Goal: Check status: Check status

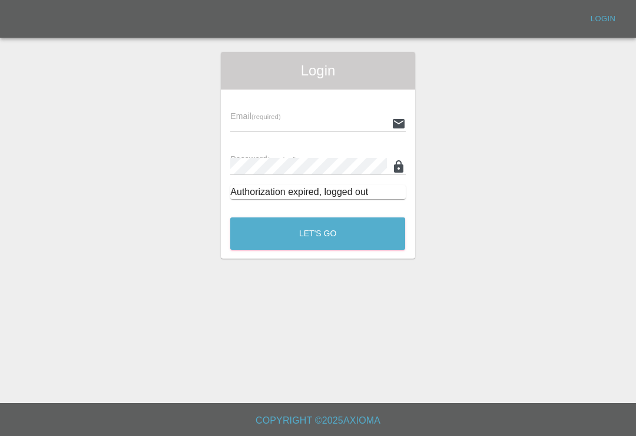
click at [347, 122] on input "text" at bounding box center [308, 123] width 156 height 17
type input "[EMAIL_ADDRESS][DOMAIN_NAME]"
click at [317, 233] on button "Let's Go" at bounding box center [317, 233] width 175 height 32
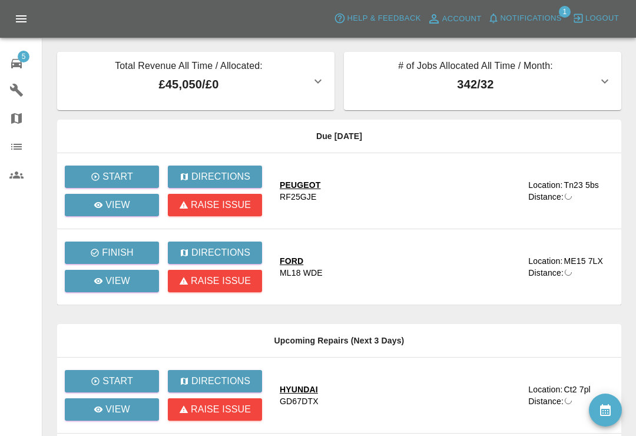
click at [359, 240] on td "FORD ML18 WDE" at bounding box center [399, 267] width 258 height 76
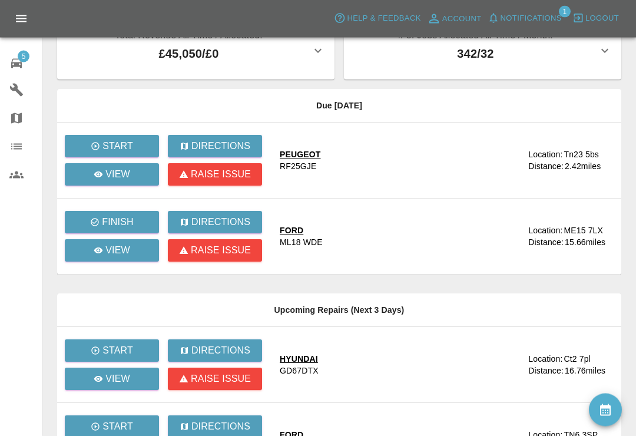
scroll to position [31, 0]
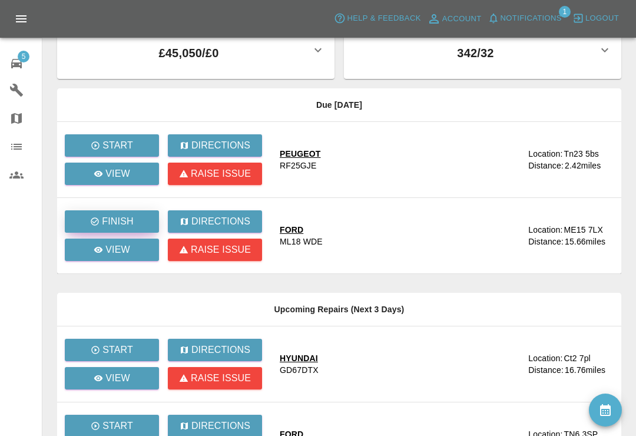
click at [132, 218] on p "Finish" at bounding box center [117, 221] width 31 height 14
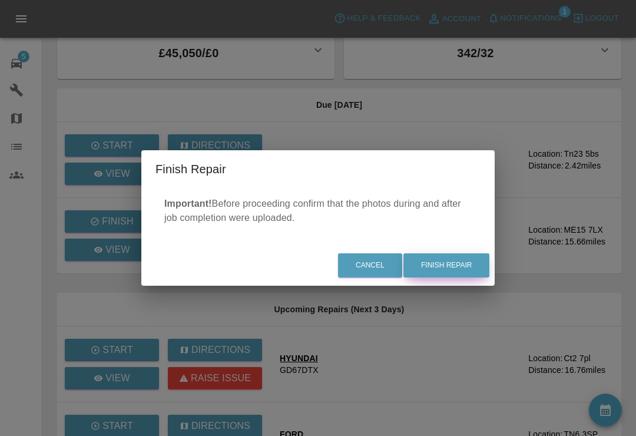
click at [447, 277] on button "Finish Repair" at bounding box center [446, 265] width 86 height 24
click at [443, 270] on div "Cancel Finish Repair" at bounding box center [317, 264] width 353 height 39
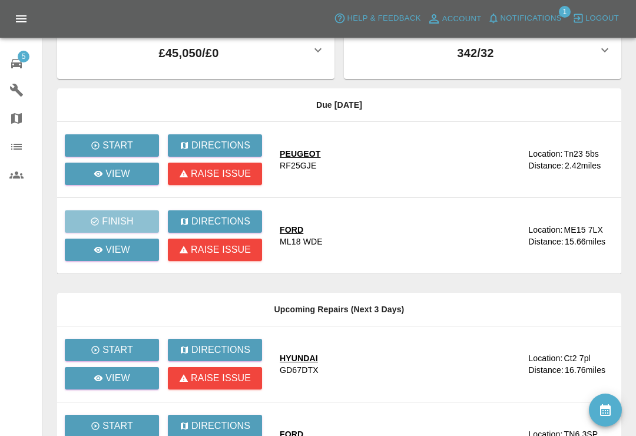
click at [10, 70] on icon at bounding box center [16, 63] width 14 height 14
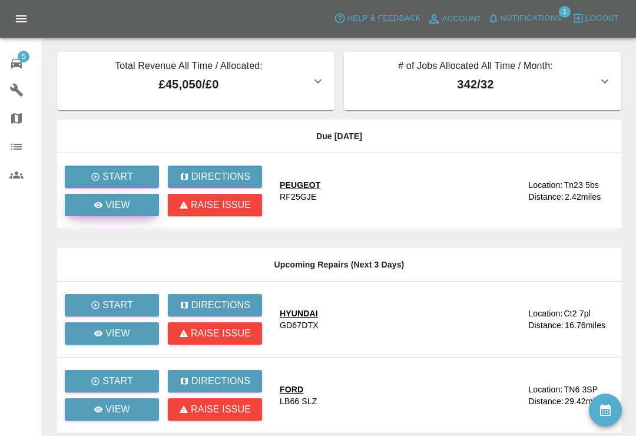
click at [112, 204] on p "View" at bounding box center [117, 205] width 25 height 14
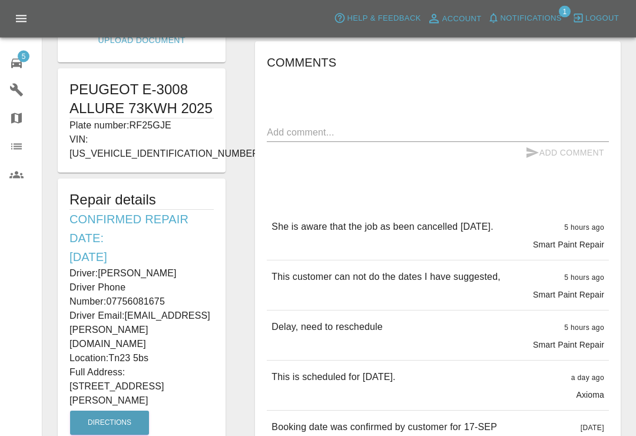
scroll to position [211, 0]
